Goal: Task Accomplishment & Management: Use online tool/utility

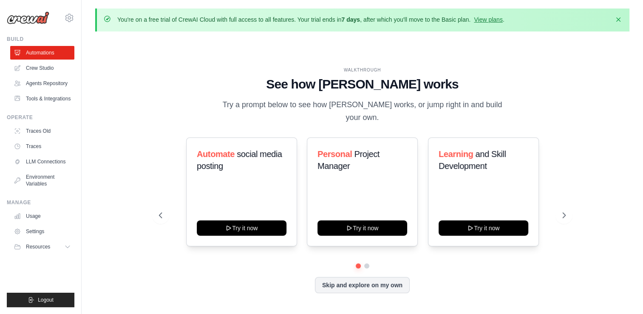
click at [272, 277] on div "Skip and explore on my own" at bounding box center [362, 285] width 407 height 16
click at [35, 69] on link "Crew Studio" at bounding box center [43, 68] width 64 height 14
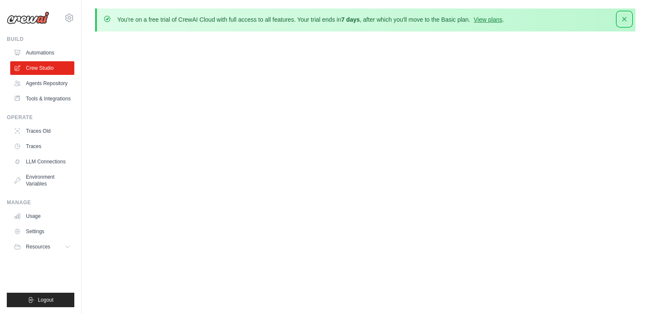
click at [626, 15] on icon "button" at bounding box center [624, 19] width 8 height 8
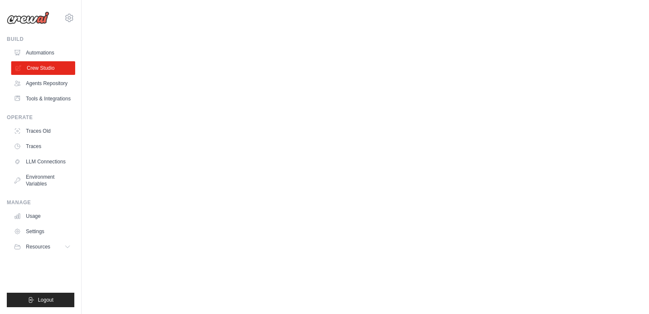
click at [41, 72] on link "Crew Studio" at bounding box center [43, 68] width 64 height 14
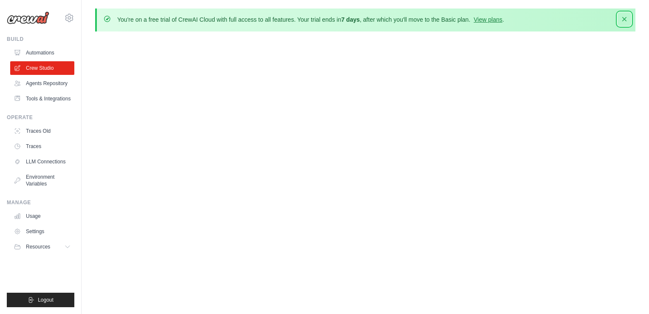
click at [626, 21] on icon "button" at bounding box center [624, 19] width 8 height 8
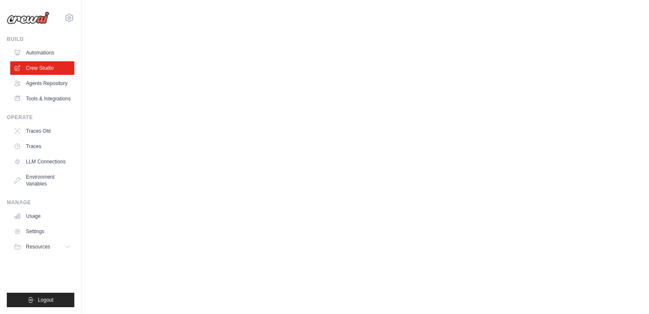
click at [200, 90] on body "[EMAIL_ADDRESS][DOMAIN_NAME] Settings Build Automations Resources" at bounding box center [324, 157] width 649 height 314
drag, startPoint x: 200, startPoint y: 90, endPoint x: 211, endPoint y: 126, distance: 37.4
click at [211, 126] on body "[EMAIL_ADDRESS][DOMAIN_NAME] Settings Build Automations Resources" at bounding box center [324, 157] width 649 height 314
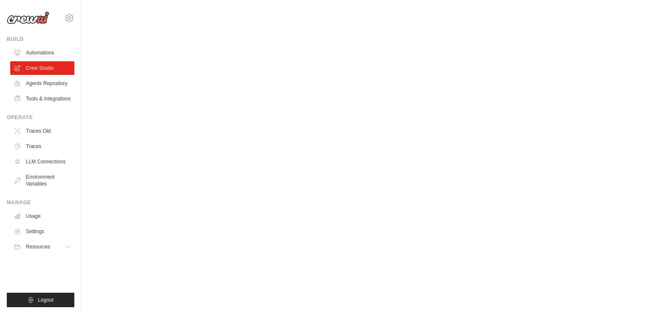
click at [385, 293] on body "[EMAIL_ADDRESS][DOMAIN_NAME] Settings Build Automations Resources" at bounding box center [324, 157] width 649 height 314
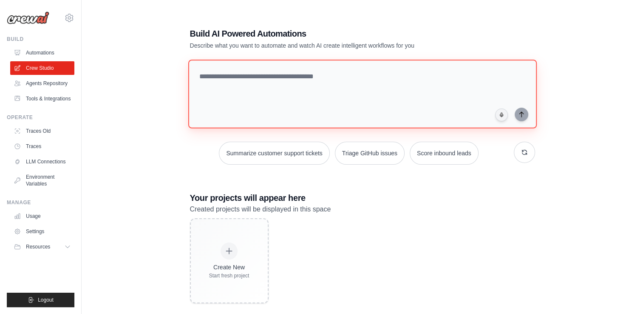
click at [260, 73] on textarea at bounding box center [362, 93] width 348 height 69
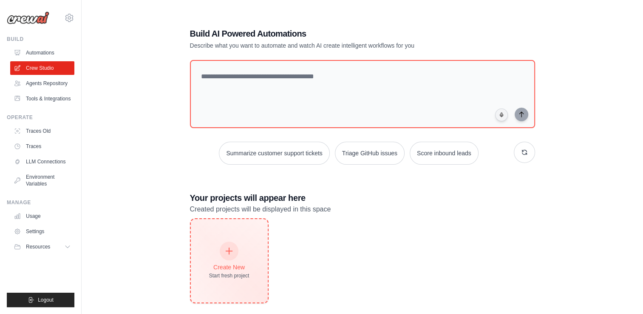
click at [244, 259] on div "Create New Start fresh project" at bounding box center [229, 260] width 40 height 37
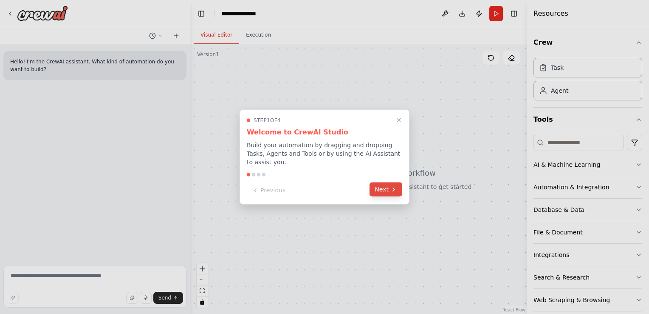
click at [386, 184] on button "Next" at bounding box center [386, 189] width 33 height 14
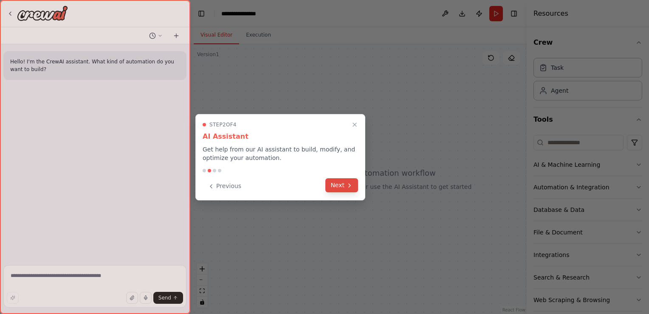
click at [353, 186] on icon at bounding box center [349, 185] width 7 height 7
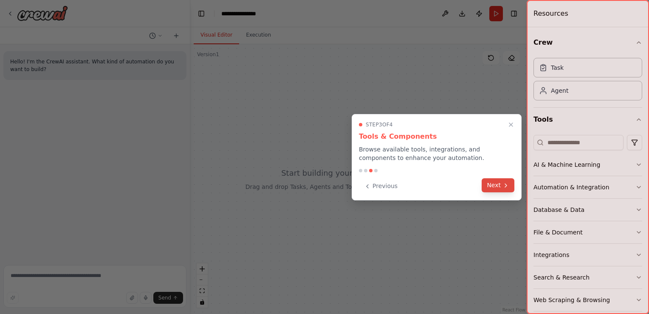
click at [510, 190] on button "Next" at bounding box center [498, 185] width 33 height 14
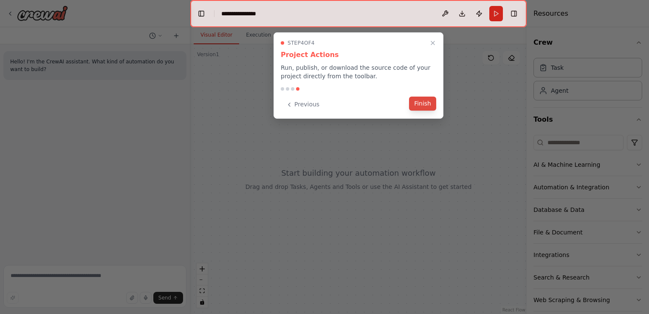
click at [428, 103] on button "Finish" at bounding box center [422, 103] width 27 height 14
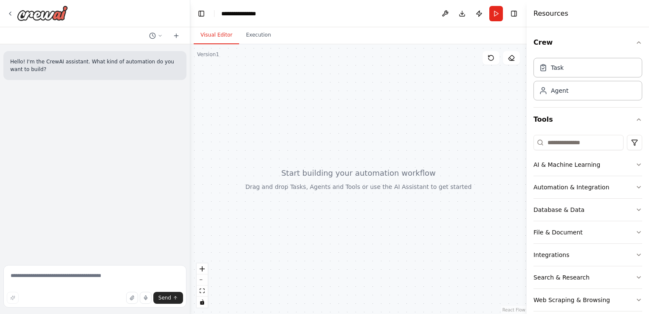
click at [27, 27] on div at bounding box center [95, 35] width 190 height 17
click at [40, 48] on div "Hello! I'm the CrewAI assistant. What kind of automation do you want to build?" at bounding box center [95, 152] width 190 height 217
click at [53, 279] on textarea at bounding box center [94, 286] width 183 height 42
click at [370, 256] on div at bounding box center [358, 178] width 337 height 269
click at [32, 285] on textarea at bounding box center [94, 286] width 183 height 42
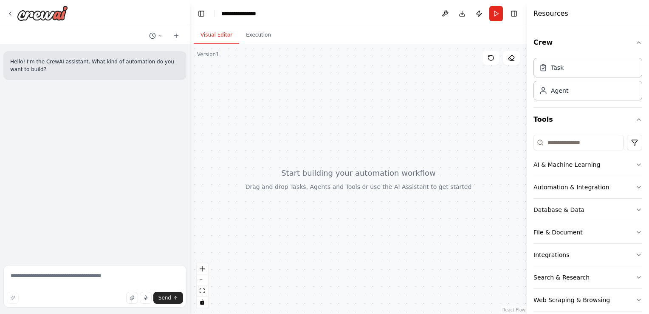
click at [245, 12] on div "**********" at bounding box center [242, 13] width 42 height 8
click at [270, 10] on div "**********" at bounding box center [253, 13] width 64 height 8
drag, startPoint x: 269, startPoint y: 14, endPoint x: 217, endPoint y: 14, distance: 51.4
click at [217, 14] on header "**********" at bounding box center [358, 13] width 337 height 27
click at [413, 82] on div at bounding box center [358, 178] width 337 height 269
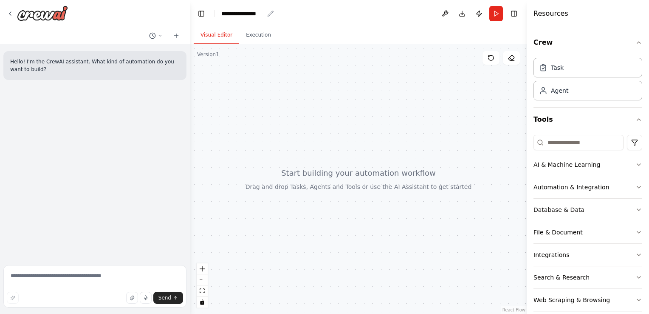
click at [270, 13] on icon "breadcrumb" at bounding box center [270, 13] width 7 height 7
click at [270, 14] on icon "breadcrumb" at bounding box center [271, 14] width 6 height 6
click at [268, 11] on icon "breadcrumb" at bounding box center [270, 13] width 7 height 7
click at [267, 14] on icon "breadcrumb" at bounding box center [270, 13] width 7 height 7
click at [260, 11] on div "**********" at bounding box center [242, 13] width 42 height 8
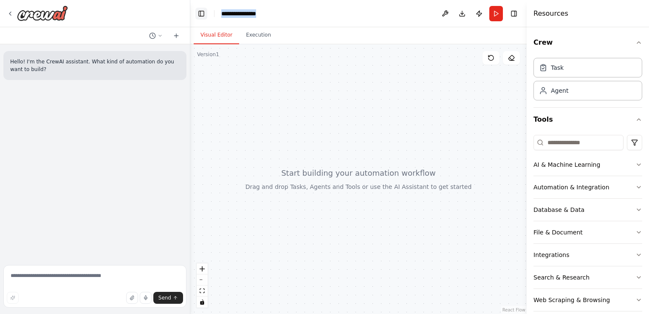
drag, startPoint x: 253, startPoint y: 14, endPoint x: 196, endPoint y: 14, distance: 57.4
click at [196, 14] on header "**********" at bounding box center [358, 13] width 337 height 27
click at [258, 96] on div at bounding box center [358, 178] width 337 height 269
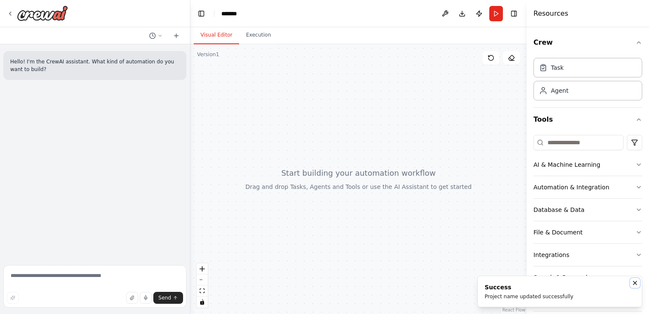
click at [632, 283] on icon "Notifications (F8)" at bounding box center [635, 282] width 7 height 7
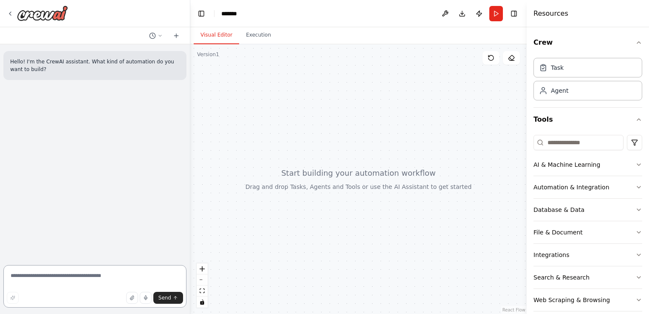
click at [91, 271] on textarea at bounding box center [94, 286] width 183 height 42
drag, startPoint x: 399, startPoint y: 179, endPoint x: 444, endPoint y: 178, distance: 44.2
click at [449, 186] on div at bounding box center [358, 178] width 337 height 269
